Goal: Task Accomplishment & Management: Manage account settings

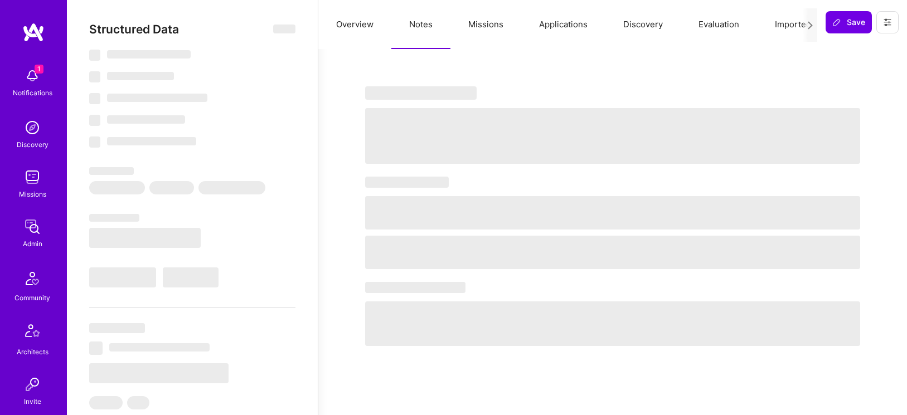
select select "Right Now"
select select "5"
select select "4"
select select "7"
select select "6"
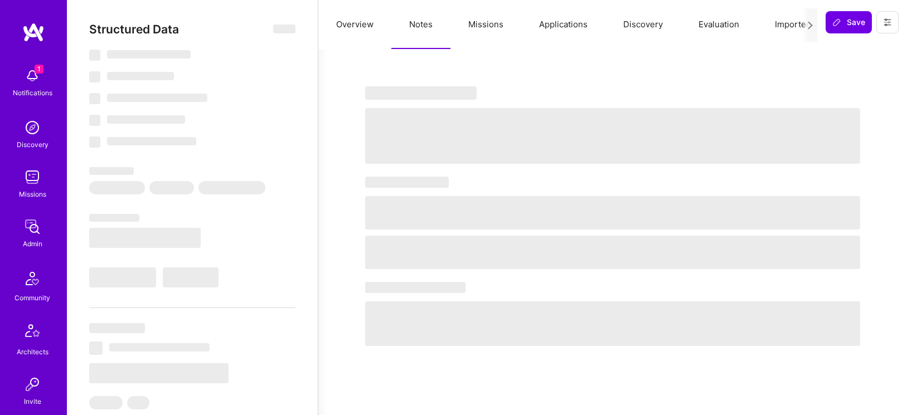
select select "US"
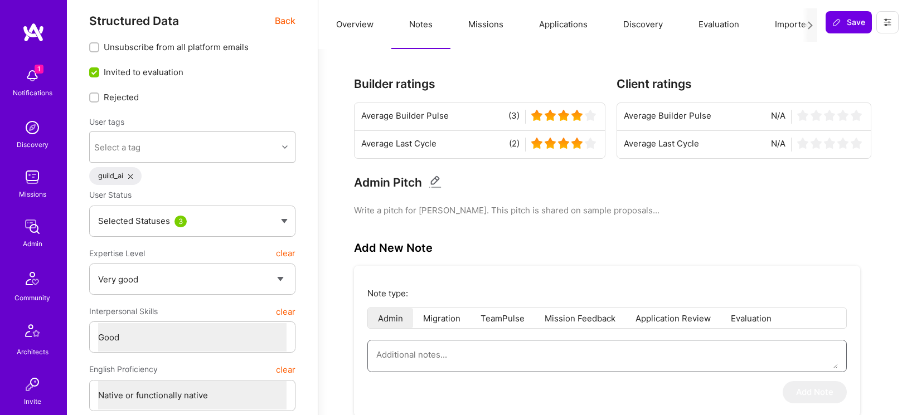
click at [452, 353] on textarea at bounding box center [606, 354] width 461 height 28
paste textarea "Tamir Kedmi – AI Architect Summary of the interview conducted by Vineet for adm…"
type textarea "Tamir Kedmi – AI Architect Summary of the interview conducted by Vineet for adm…"
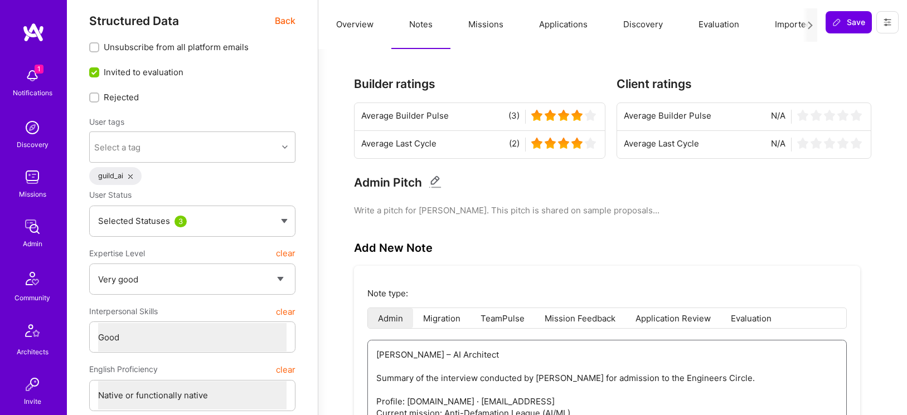
scroll to position [118, 0]
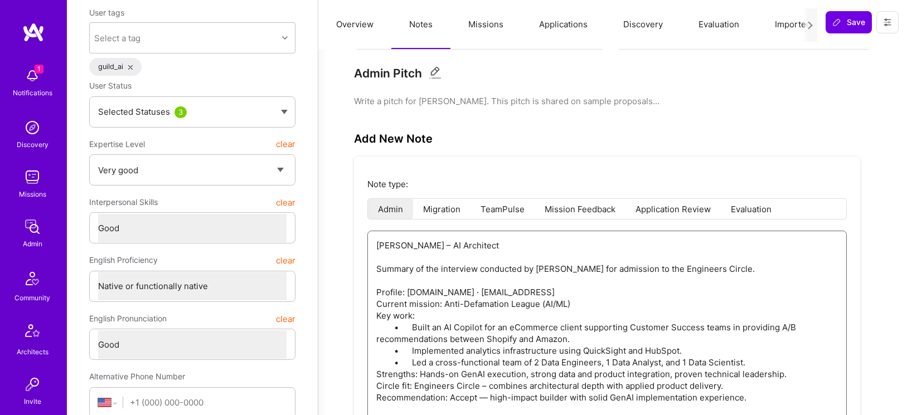
drag, startPoint x: 486, startPoint y: 243, endPoint x: 330, endPoint y: 255, distance: 156.5
click at [422, 241] on textarea "Tamir Kedmi – AI Architect Summary of the interview conducted by Vineet for adm…" at bounding box center [606, 327] width 461 height 192
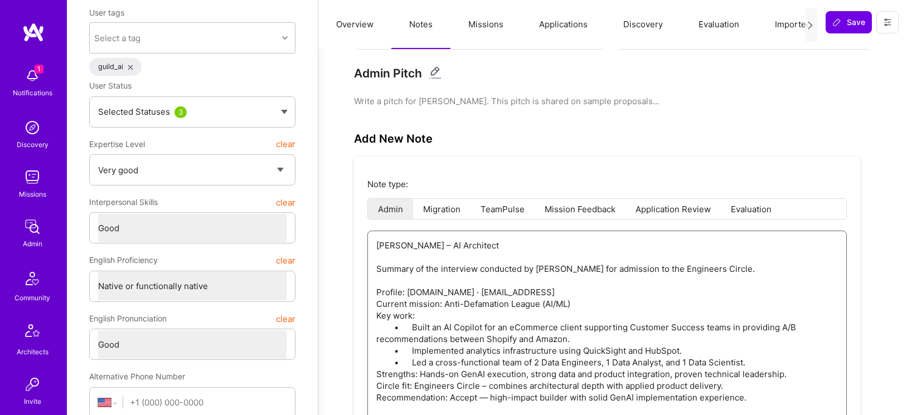
type textarea "x"
type textarea "Summary of the interview conducted by Vineet for admission to the Engineers Cir…"
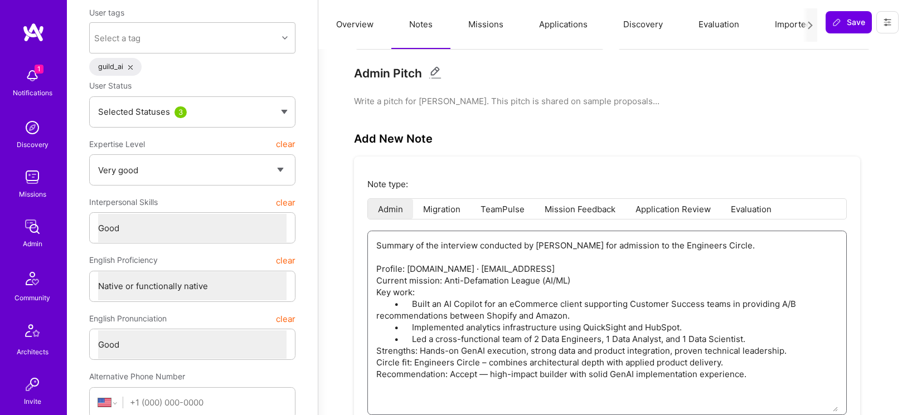
click at [436, 279] on textarea "Summary of the interview conducted by Vineet for admission to the Engineers Cir…" at bounding box center [606, 321] width 461 height 181
type textarea "x"
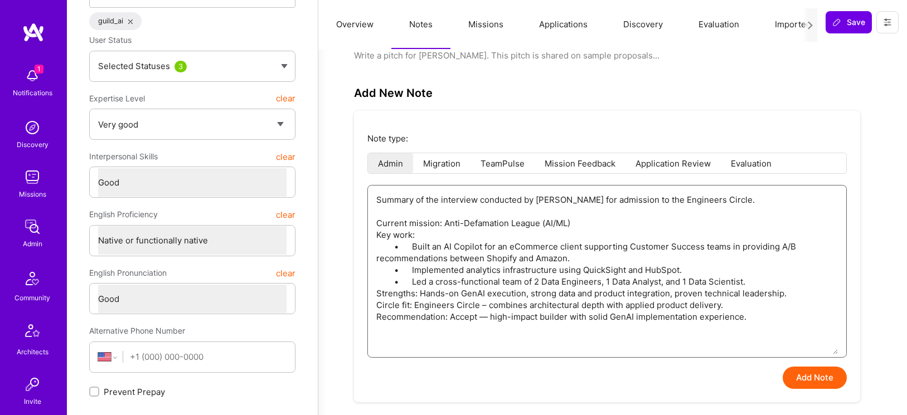
scroll to position [164, 0]
click at [594, 211] on textarea "Summary of the interview conducted by Vineet for admission to the Engineers Cir…" at bounding box center [606, 269] width 461 height 169
click at [596, 209] on textarea "Summary of the interview conducted by Vineet for admission to the Engineers Cir…" at bounding box center [606, 269] width 461 height 169
type textarea "Summary of the interview conducted by Vineet for to the Engineers Circle. Curre…"
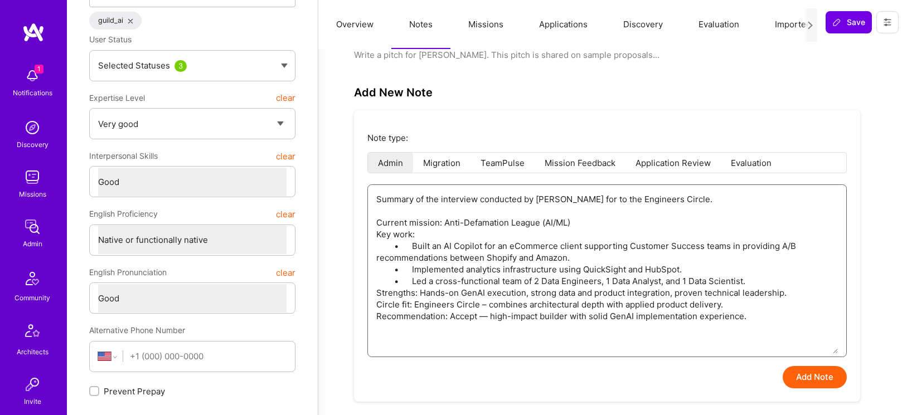
click at [592, 212] on textarea "Summary of the interview conducted by Vineet for admission to the Engineers Cir…" at bounding box center [606, 269] width 461 height 169
click at [592, 212] on textarea "Summary of the interview conducted by Vineet for to the Engineers Circle. Curre…" at bounding box center [606, 269] width 461 height 169
click at [579, 211] on textarea "Summary of the interview conducted by Vineet for to the Engineers Circle. Curre…" at bounding box center [606, 269] width 461 height 169
type textarea "x"
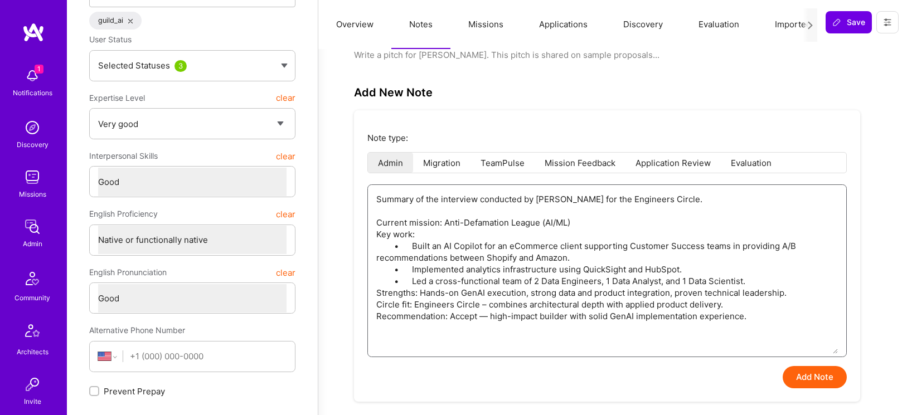
click at [553, 244] on textarea "Summary of the interview conducted by Vineet for the Engineers Circle. Current …" at bounding box center [606, 269] width 461 height 169
type textarea "Summary of the interview conducted by Vineet for the Engineers Circle. Current …"
click at [411, 257] on textarea "Summary of the interview conducted by Vineet for the Engineers Circle. Current …" at bounding box center [606, 269] width 461 height 169
type textarea "x"
type textarea "Summary of the interview conducted by Vineet for the Engineers Circle. Current …"
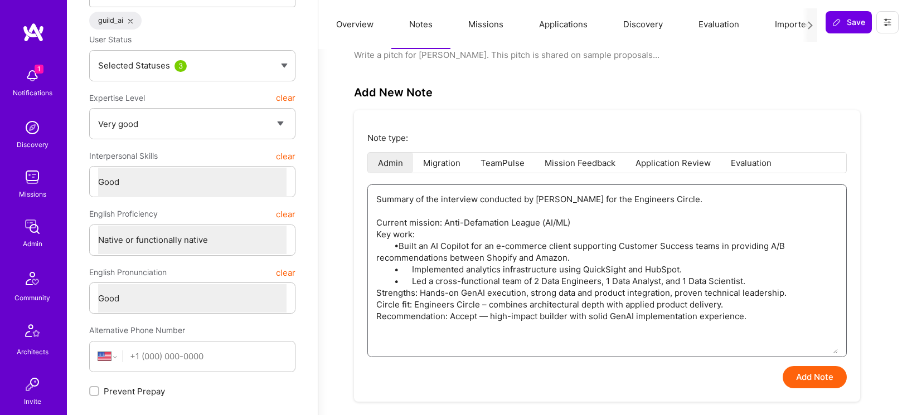
click at [413, 276] on textarea "Summary of the interview conducted by Vineet for the Engineers Circle. Current …" at bounding box center [606, 269] width 461 height 169
type textarea "x"
type textarea "Summary of the interview conducted by Vineet for the Engineers Circle. Current …"
click at [415, 291] on textarea "Summary of the interview conducted by Vineet for the Engineers Circle. Current …" at bounding box center [606, 269] width 461 height 169
type textarea "x"
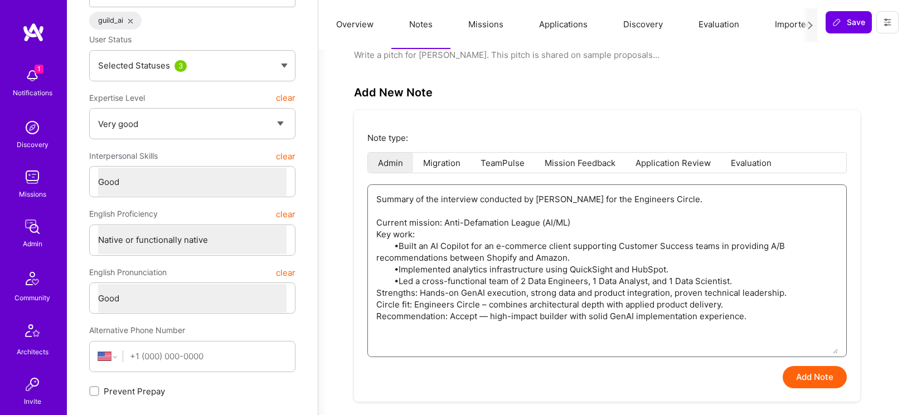
type textarea "Summary of the interview conducted by Vineet for the Engineers Circle. Current …"
click at [811, 382] on button "Add Note" at bounding box center [814, 377] width 64 height 22
type textarea "x"
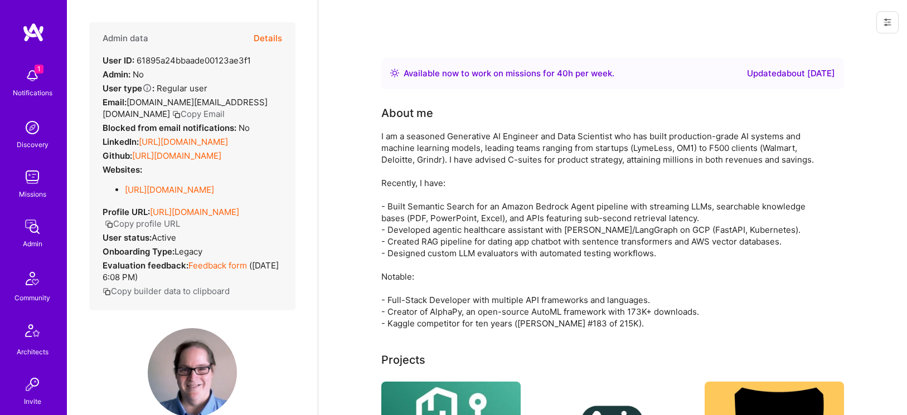
click at [265, 38] on button "Details" at bounding box center [268, 38] width 28 height 32
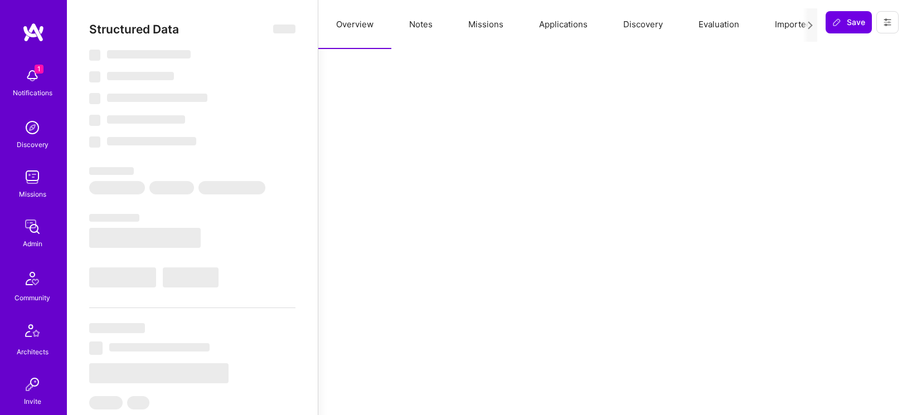
click at [421, 23] on button "Notes" at bounding box center [420, 24] width 59 height 49
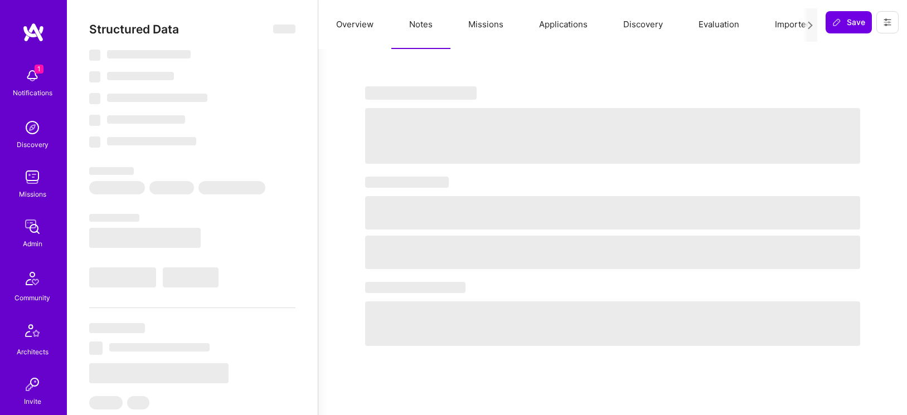
select select "Right Now"
select select "5"
select select "7"
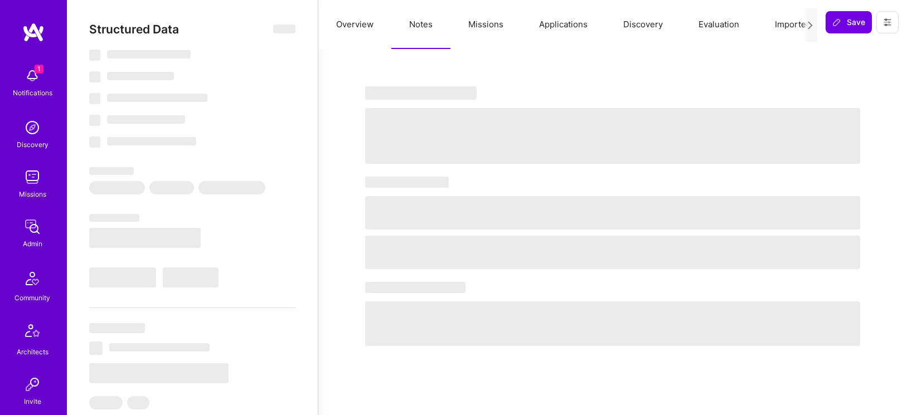
select select "US"
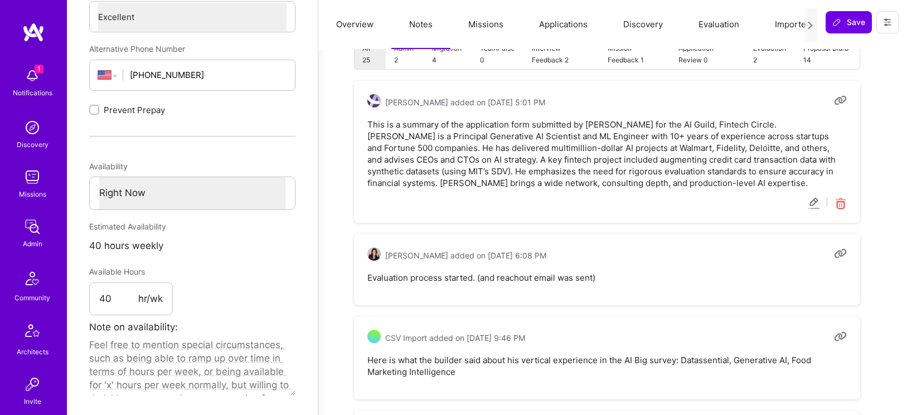
scroll to position [447, 0]
